Goal: Check status: Check status

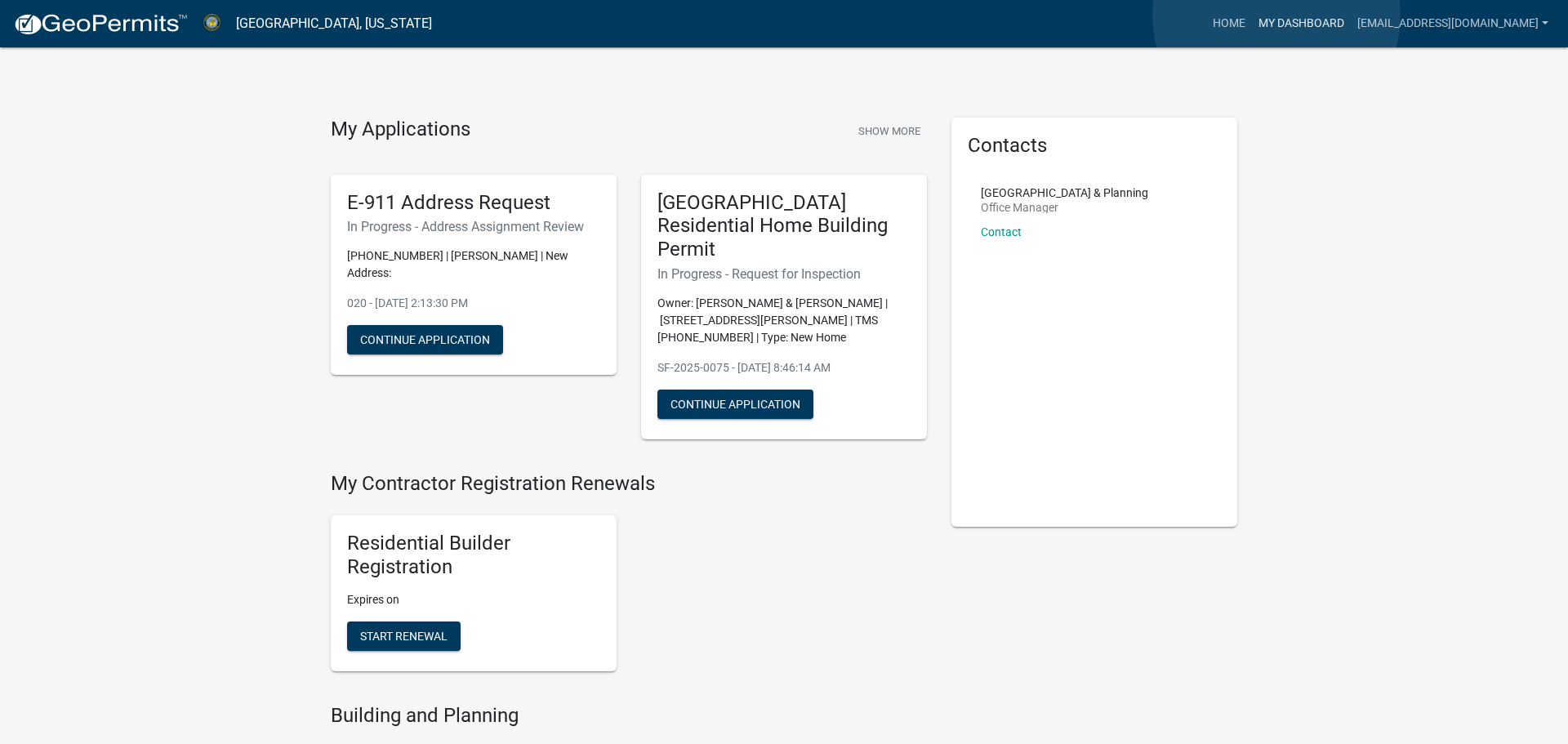
click at [1277, 15] on link "My Dashboard" at bounding box center [1301, 24] width 99 height 31
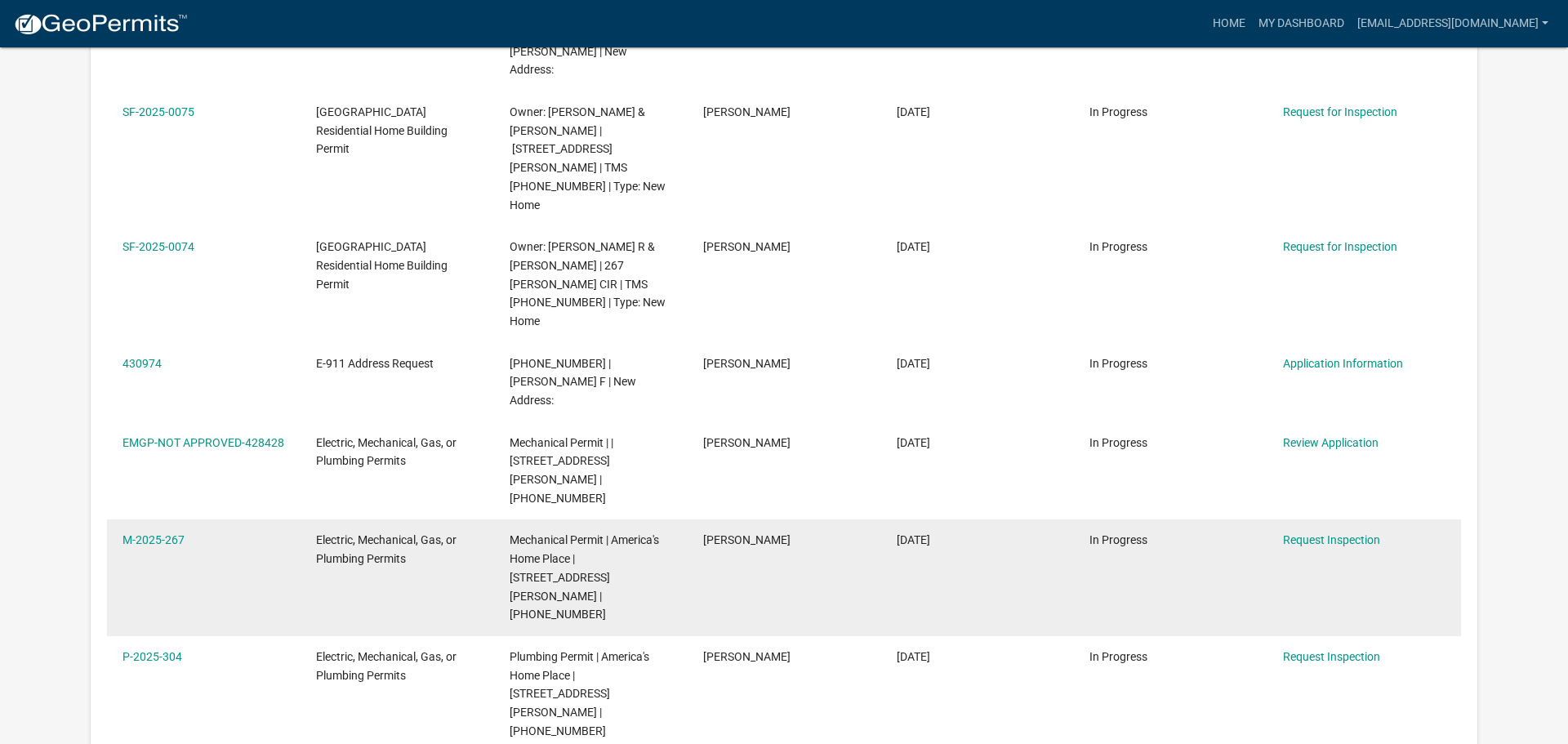
scroll to position [442, 0]
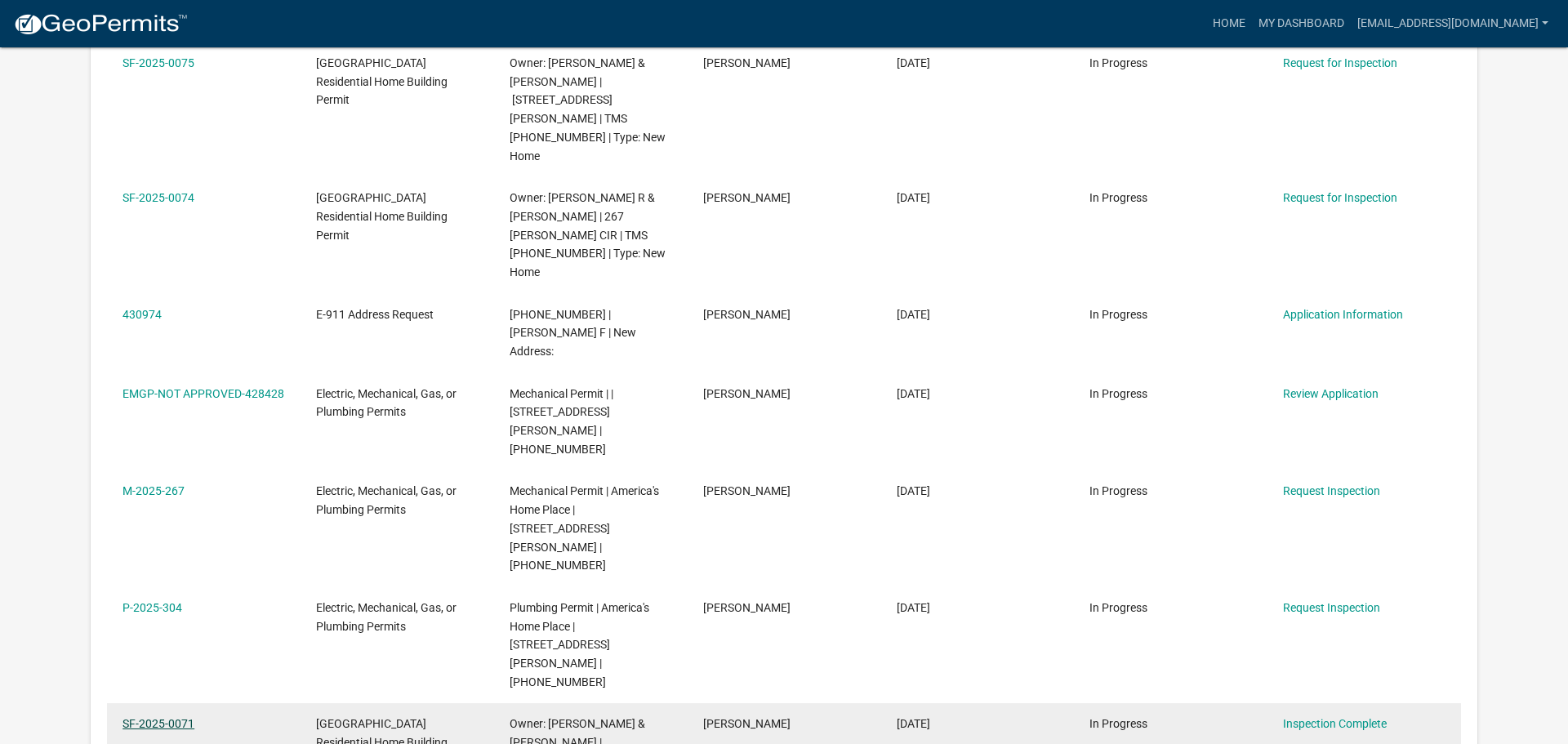
click at [134, 717] on link "SF-2025-0071" at bounding box center [158, 723] width 72 height 13
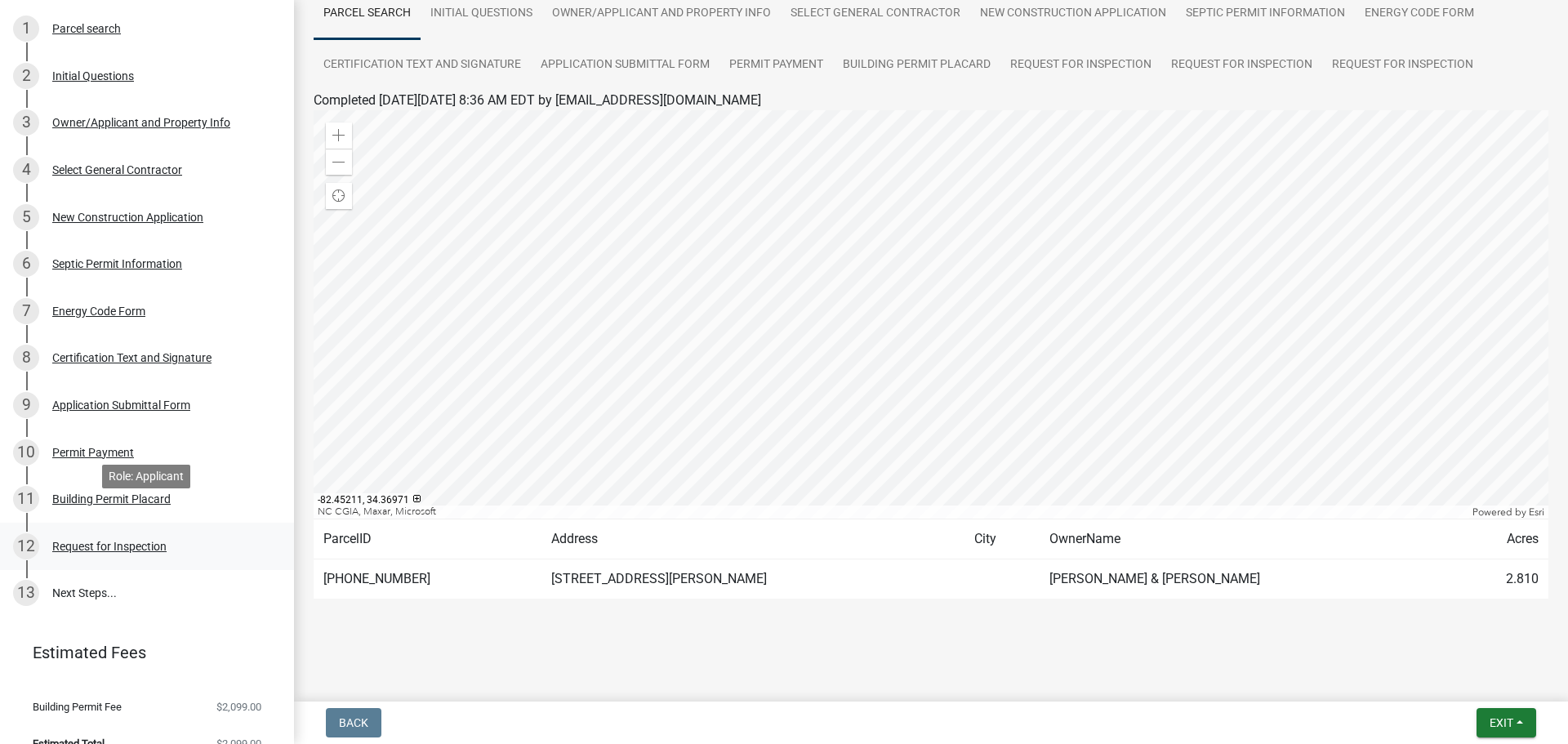
scroll to position [300, 0]
click at [116, 493] on div "Building Permit Placard" at bounding box center [111, 498] width 118 height 11
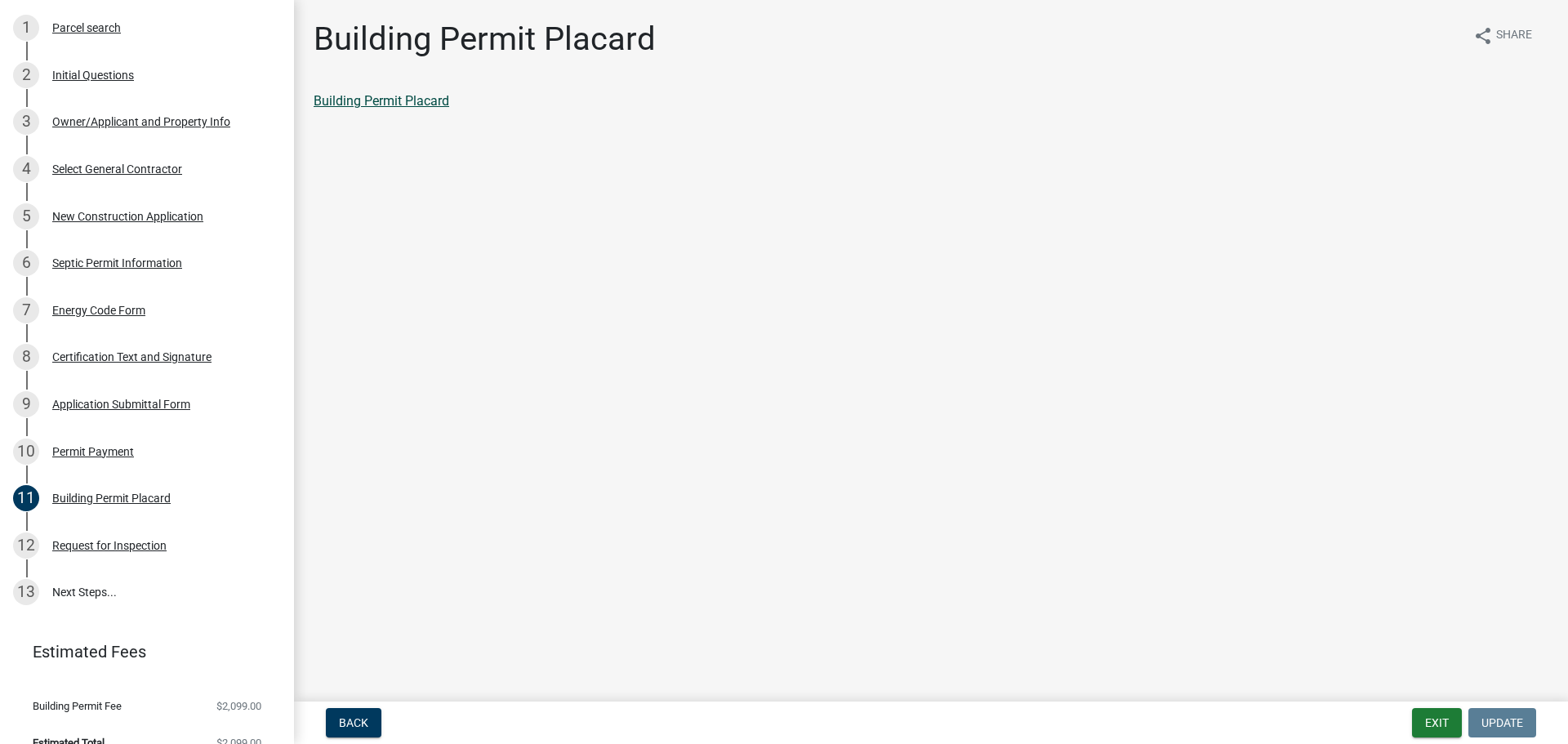
click at [368, 93] on link "Building Permit Placard" at bounding box center [381, 101] width 136 height 15
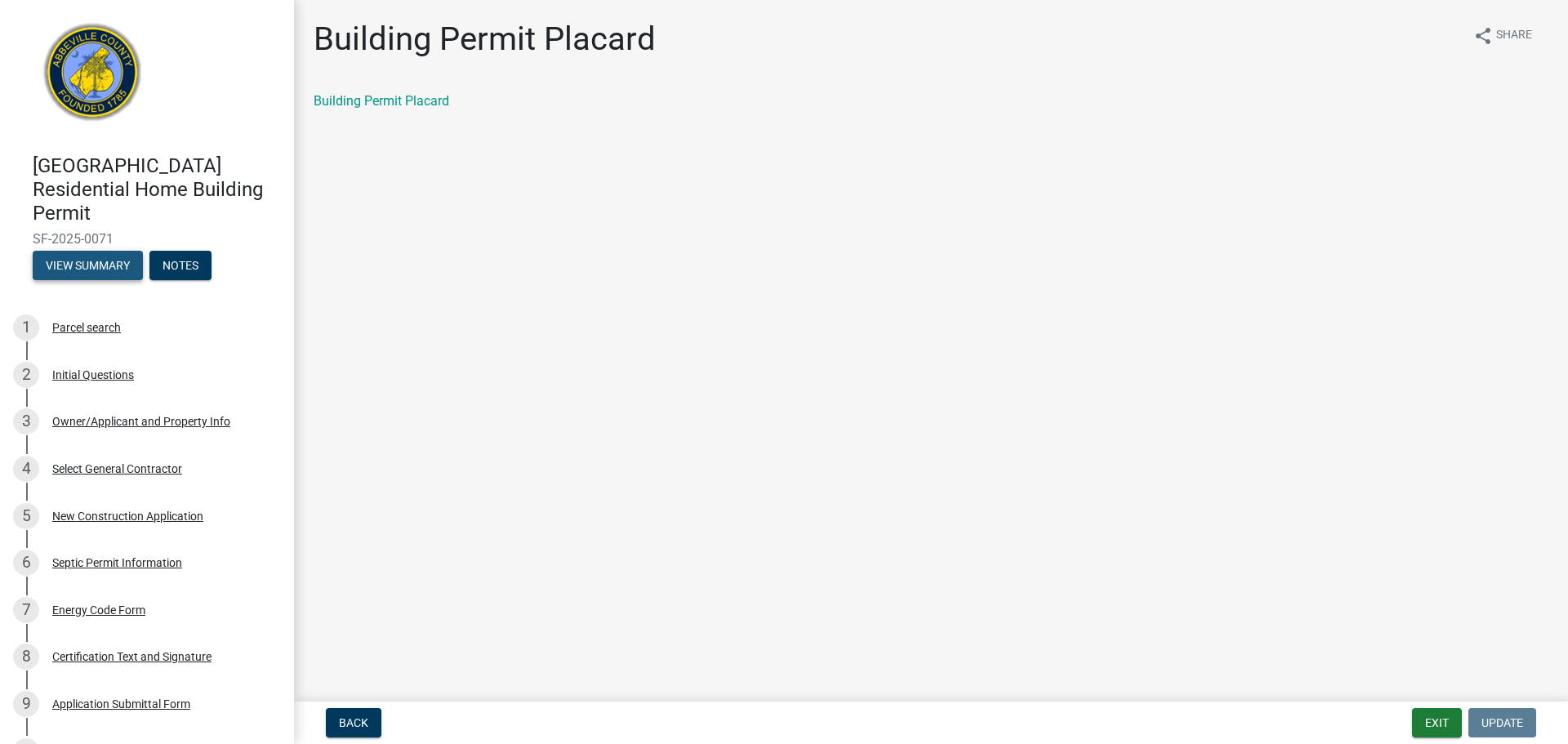
click at [101, 251] on button "View Summary" at bounding box center [87, 265] width 110 height 30
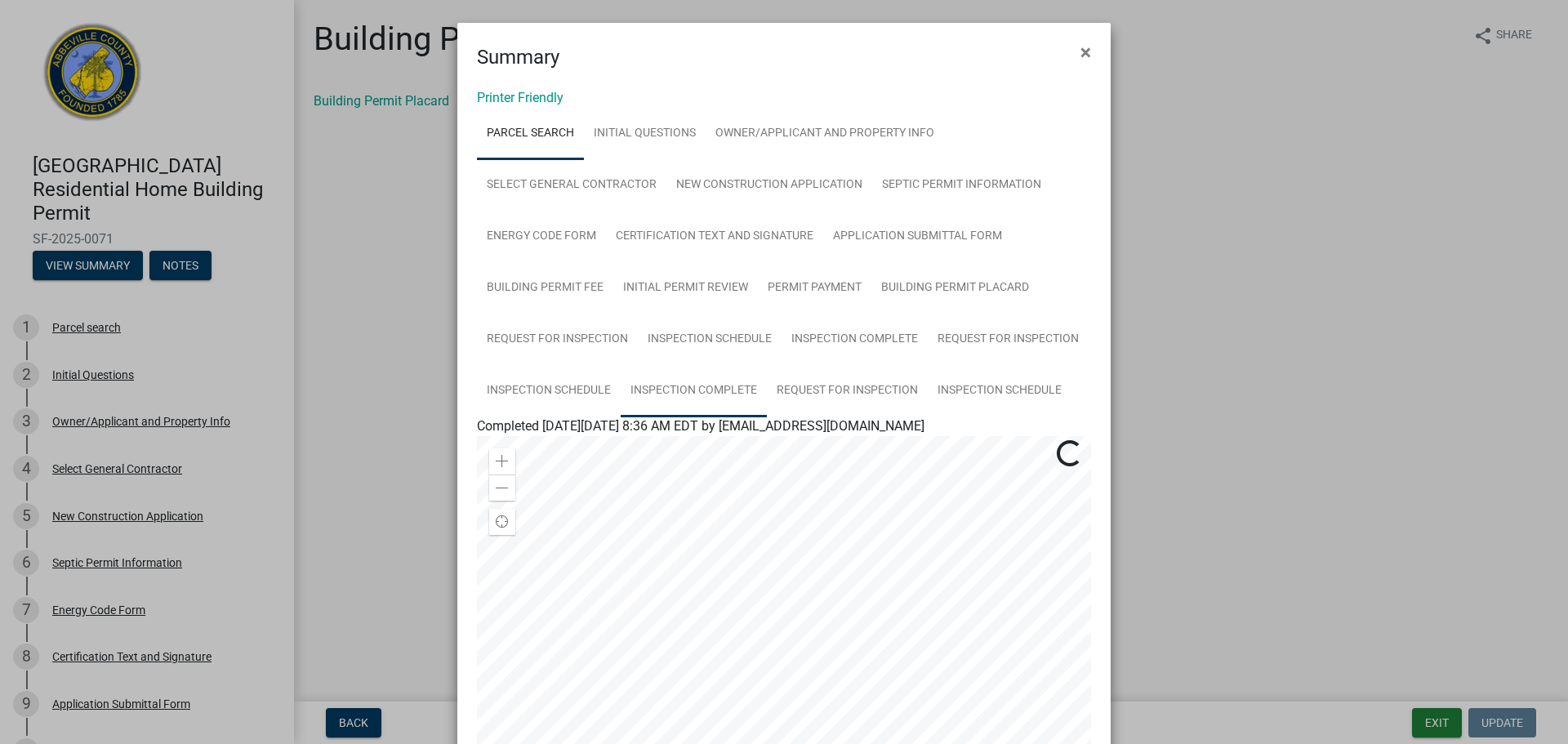
click at [705, 394] on link "Inspection Complete" at bounding box center [694, 392] width 146 height 53
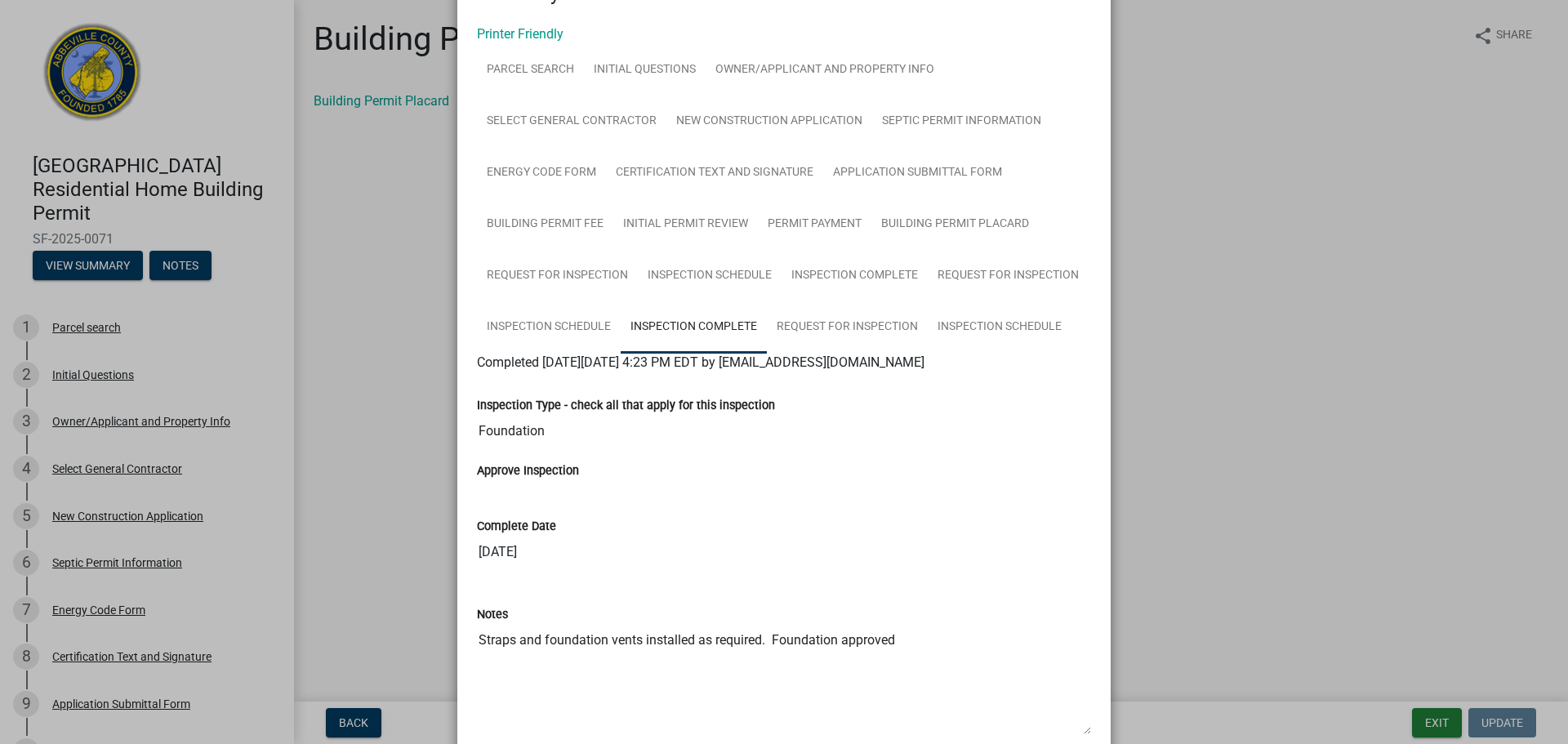
scroll to position [94, 0]
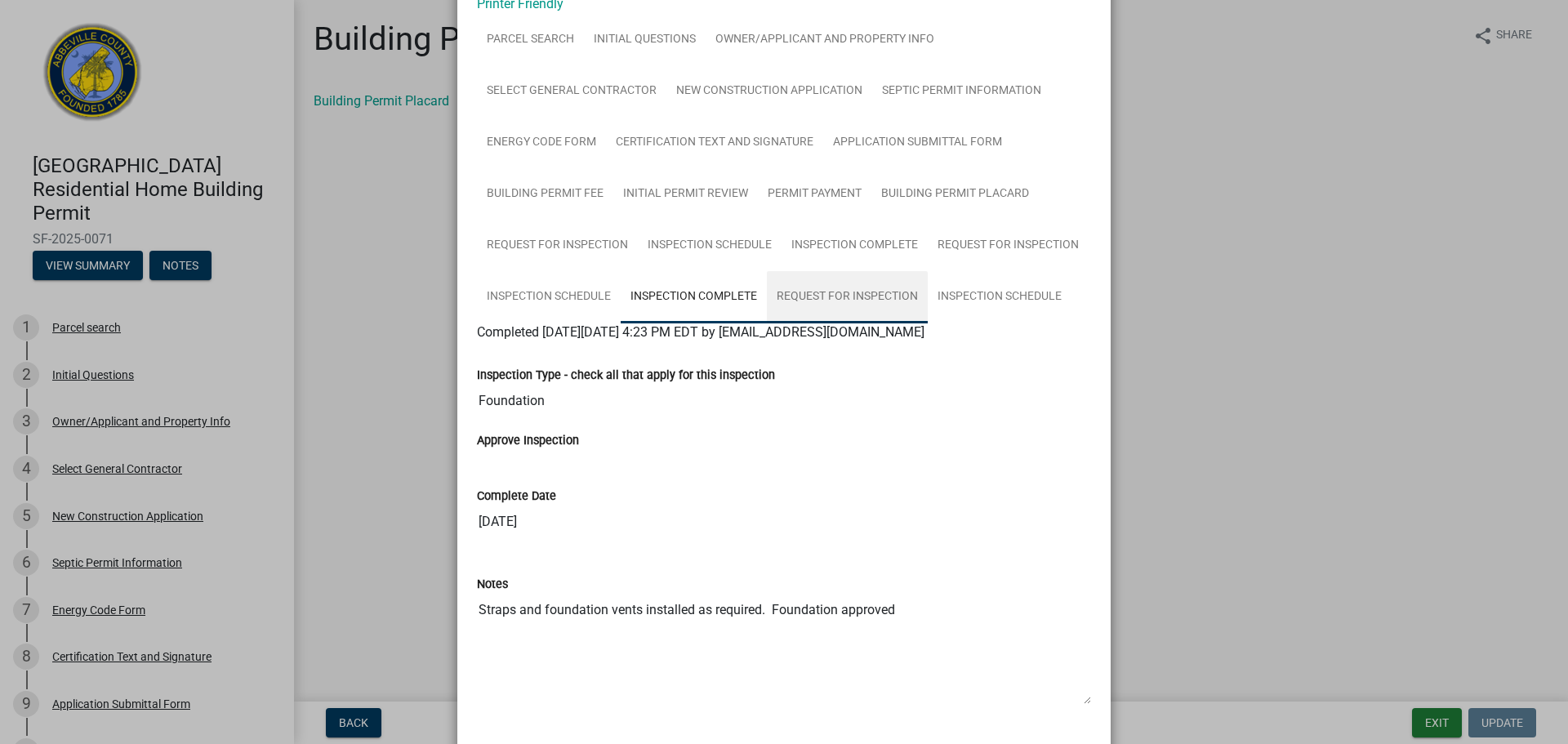
click at [818, 296] on link "Request for Inspection" at bounding box center [847, 297] width 161 height 53
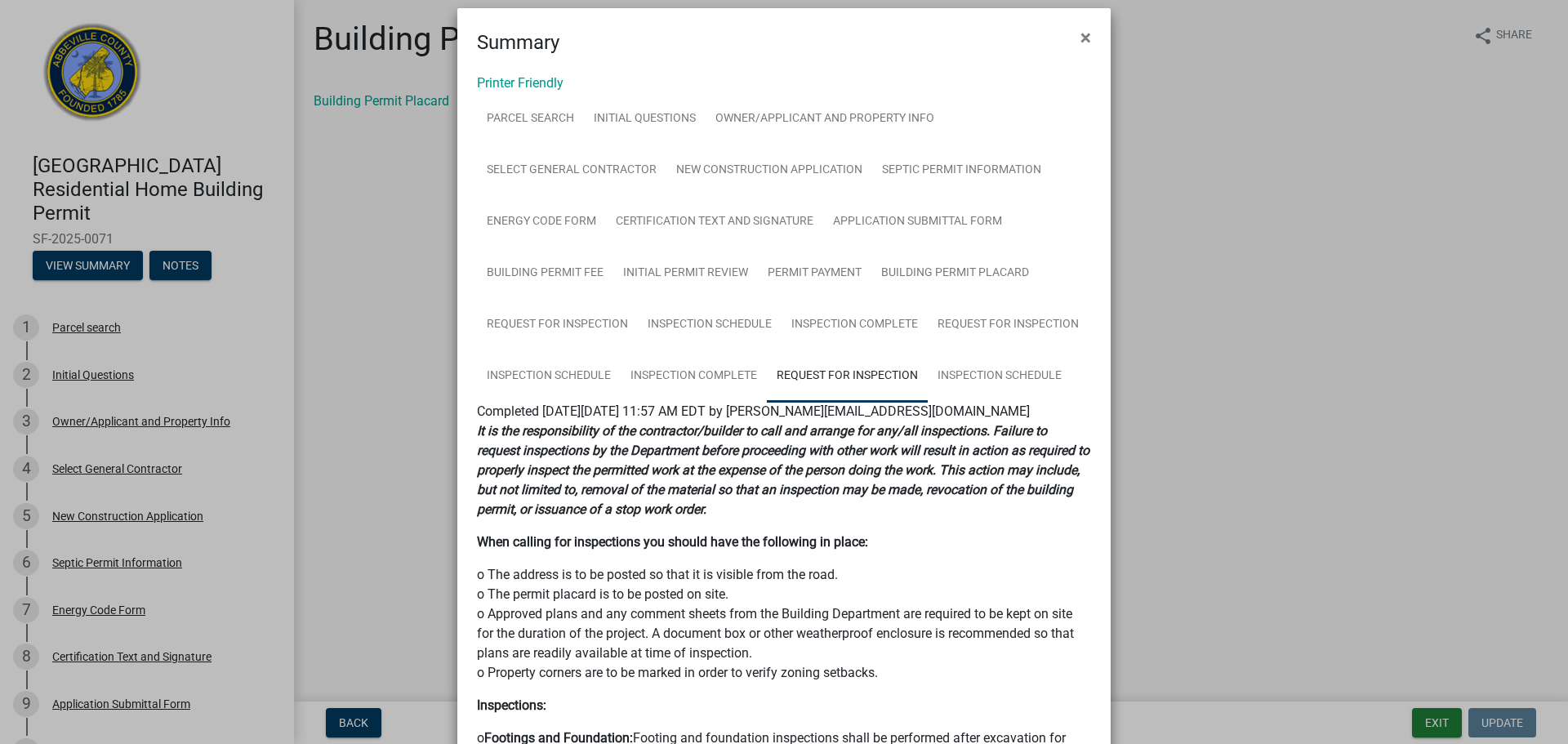
scroll to position [0, 0]
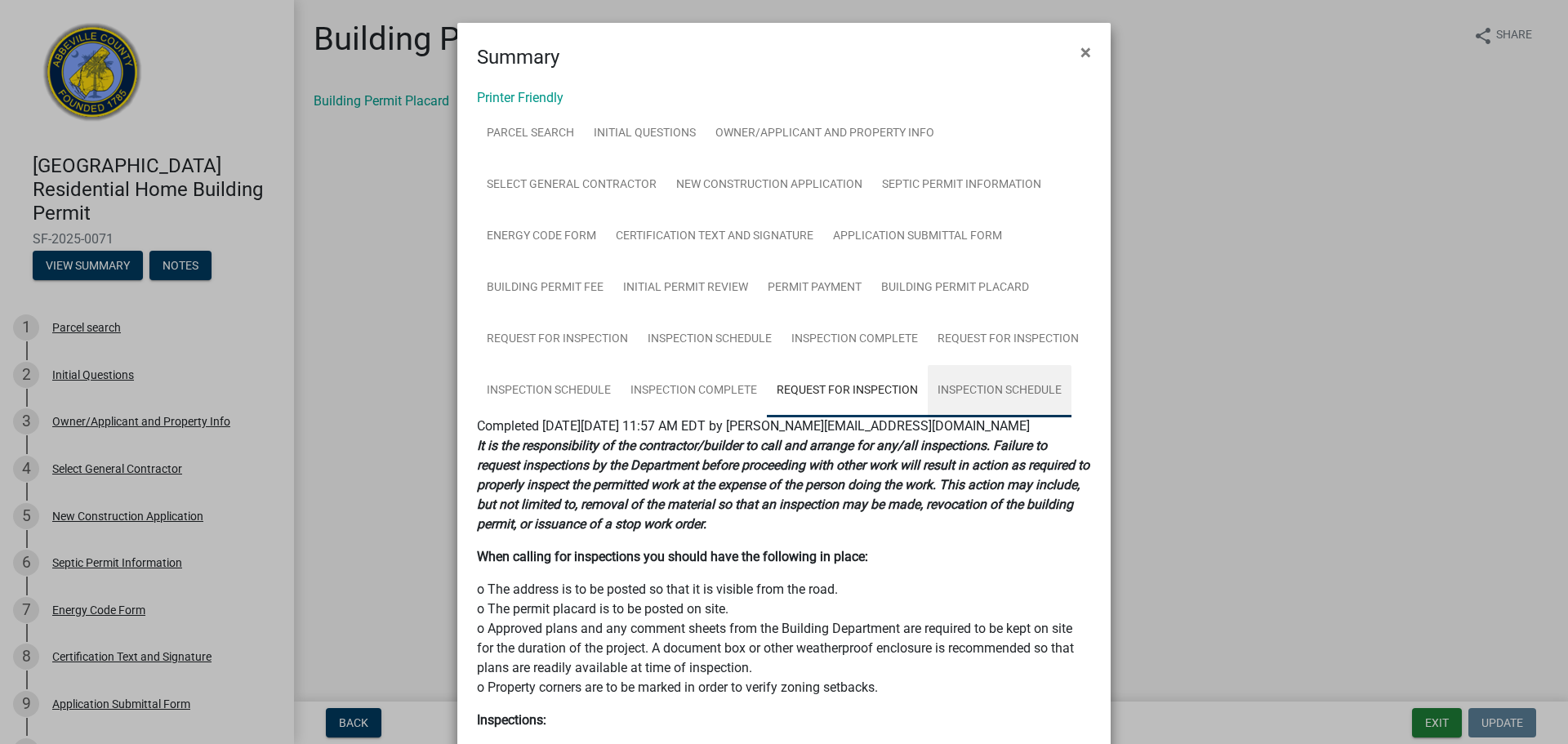
click at [977, 385] on link "Inspection Schedule" at bounding box center [999, 392] width 144 height 53
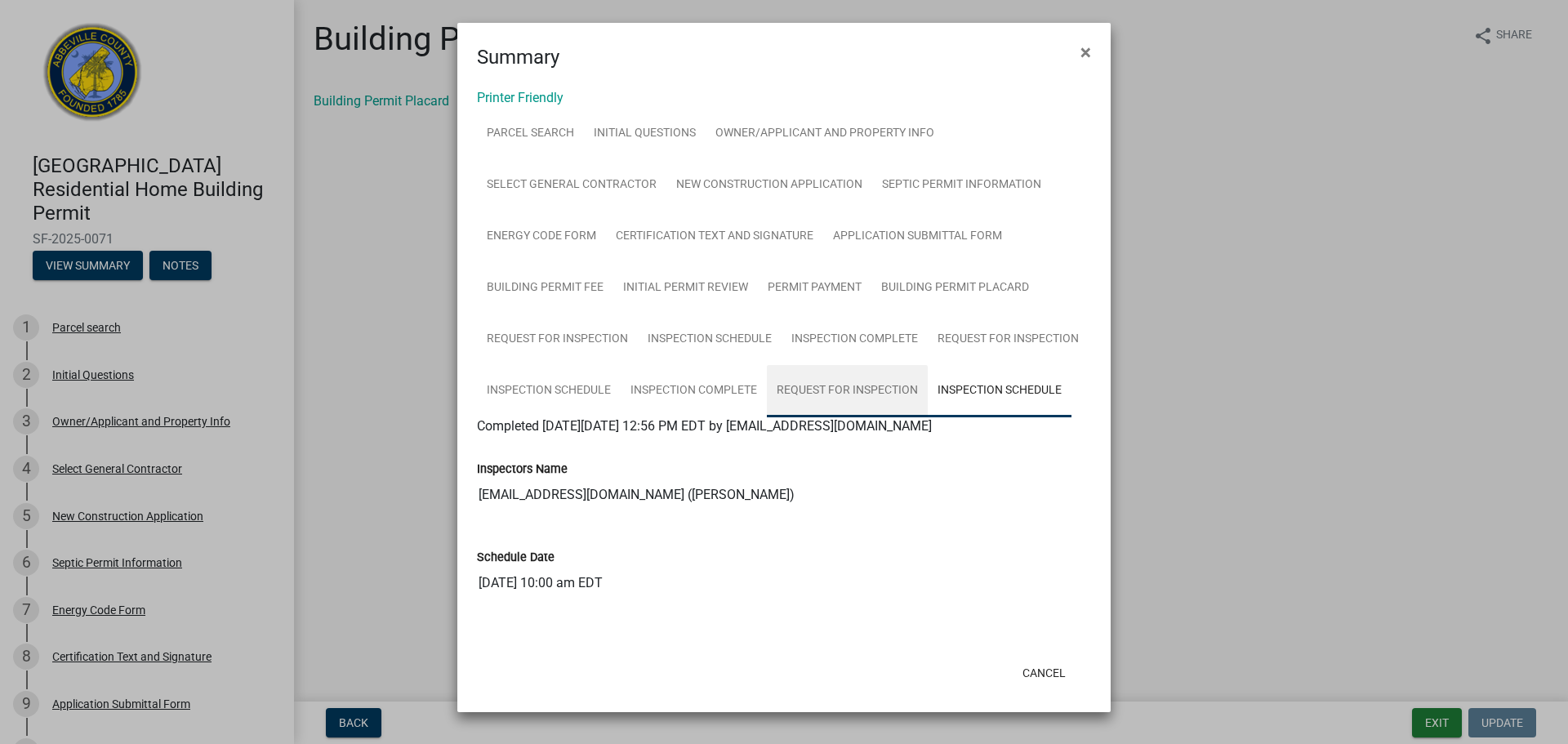
click at [821, 393] on link "Request for Inspection" at bounding box center [847, 392] width 161 height 53
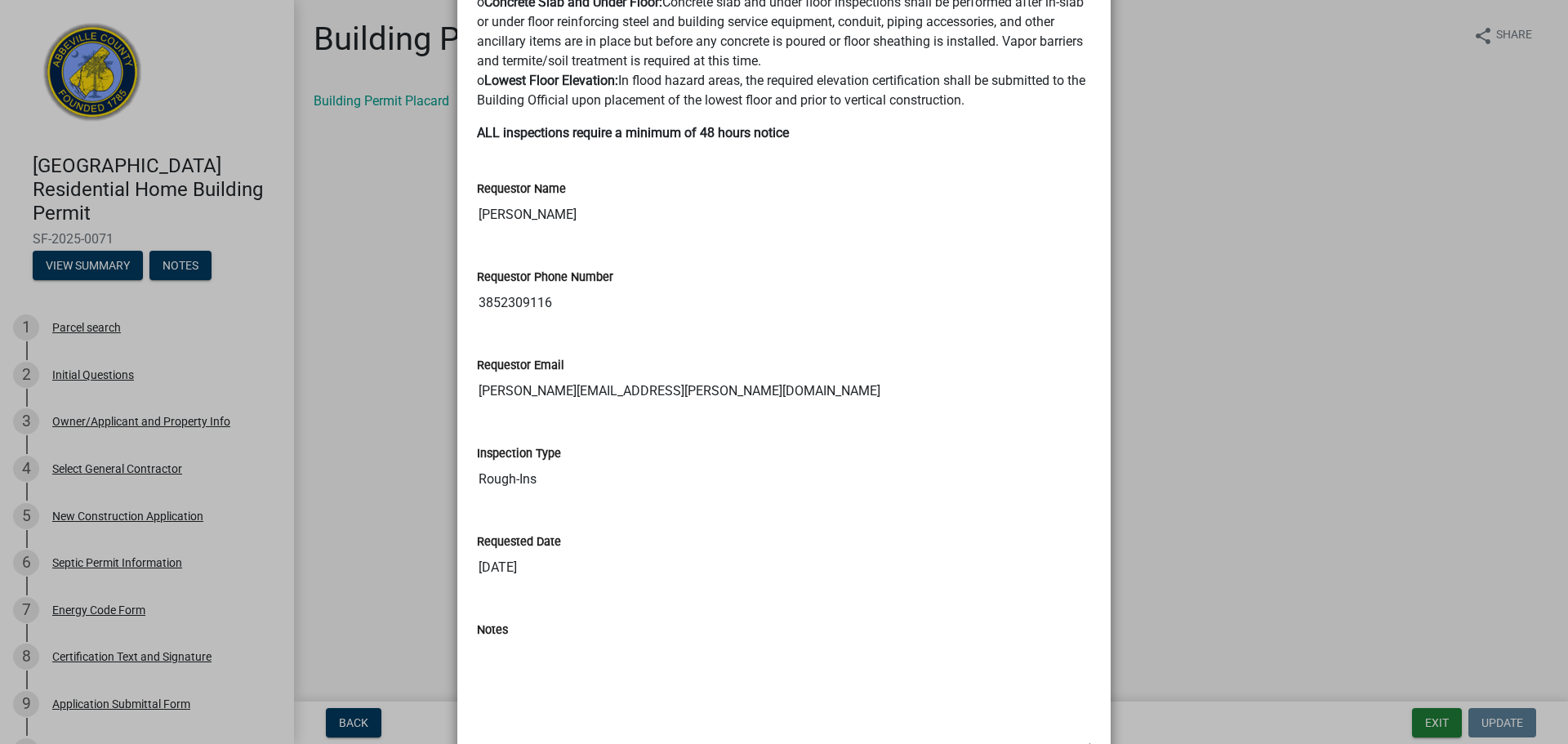
scroll to position [837, 0]
